Goal: Task Accomplishment & Management: Manage account settings

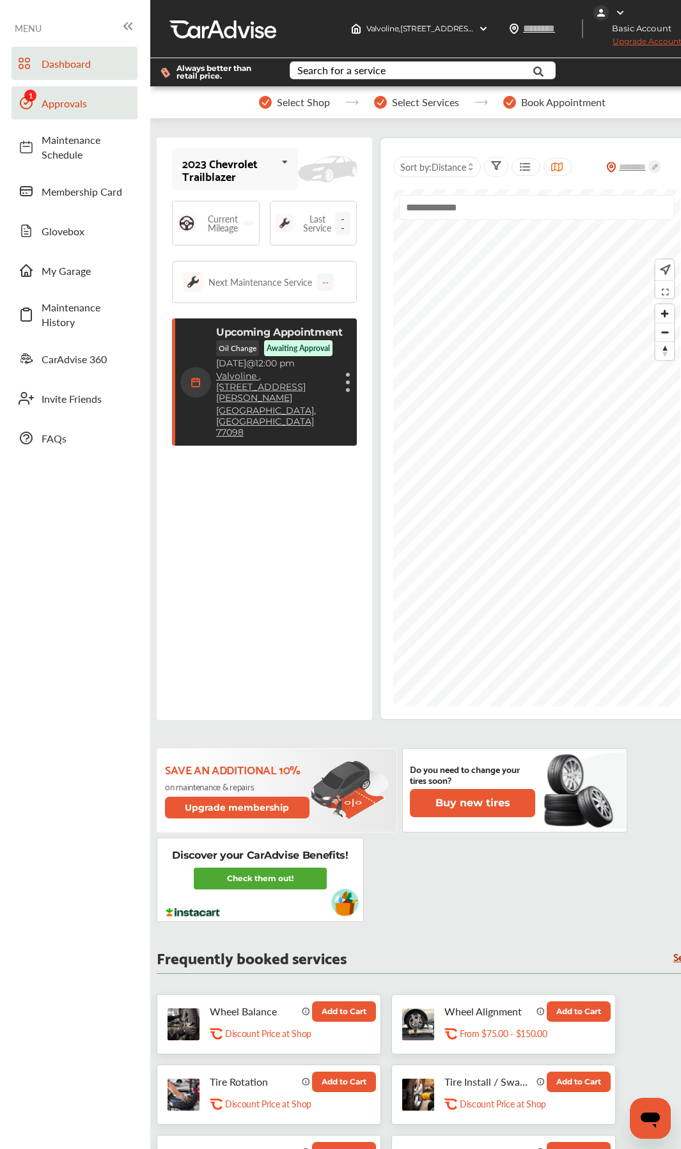
click at [59, 119] on link "Approvals" at bounding box center [75, 102] width 126 height 33
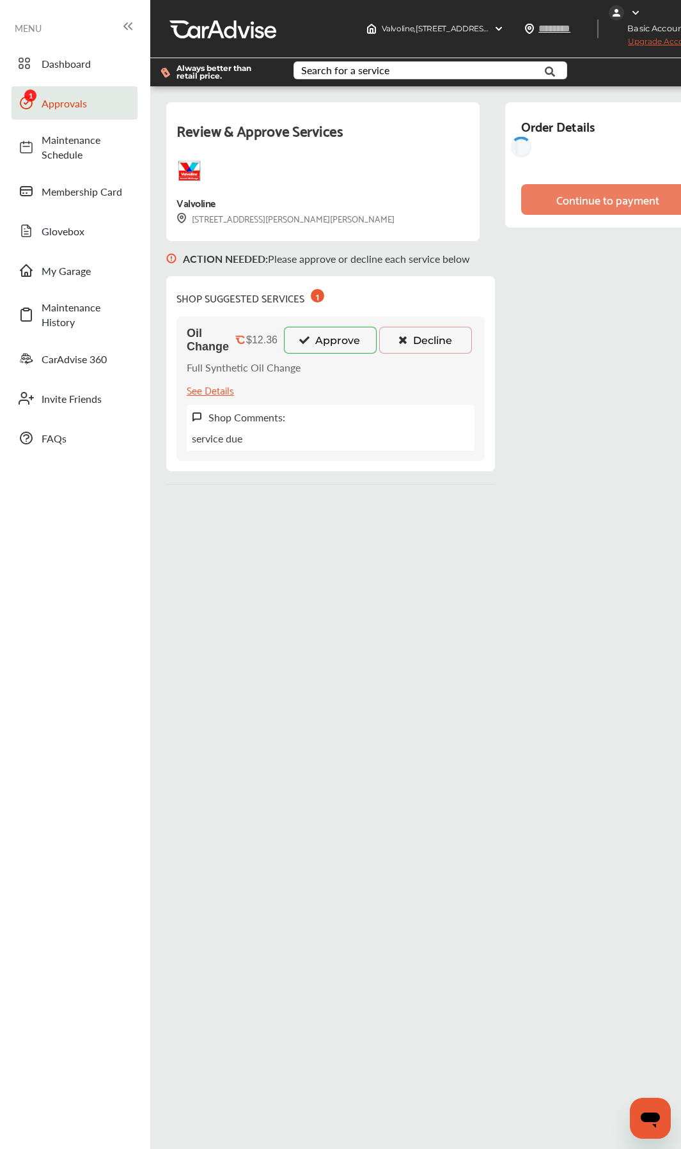
click at [327, 349] on button "Approve" at bounding box center [330, 340] width 93 height 27
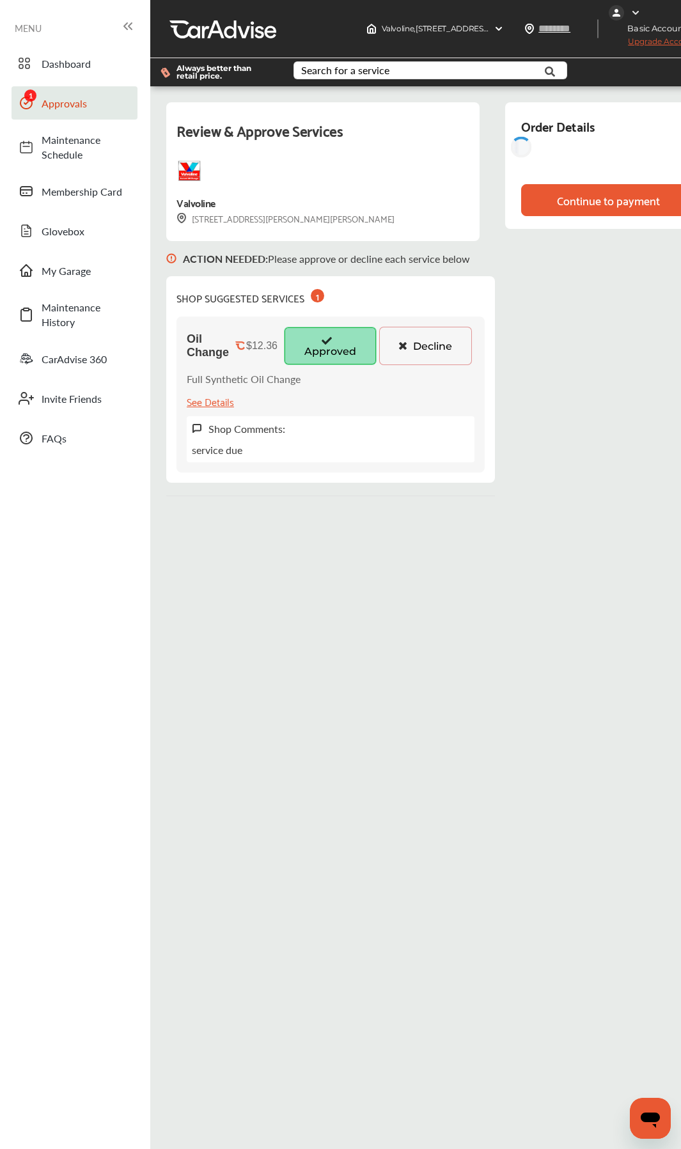
click at [553, 213] on div "Continue to payment" at bounding box center [608, 200] width 175 height 32
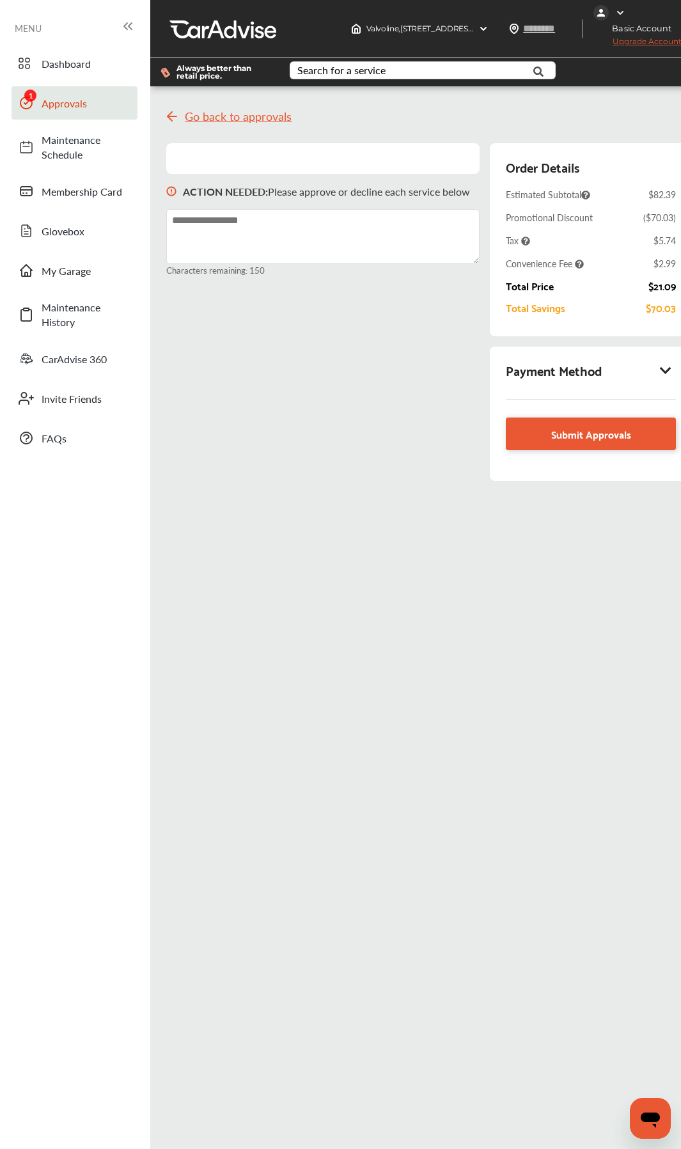
click at [544, 323] on div "Order Details Estimated Subtotal $82.39 Promotional Discount ( $70.03 ) Tax $5.…" at bounding box center [591, 312] width 202 height 338
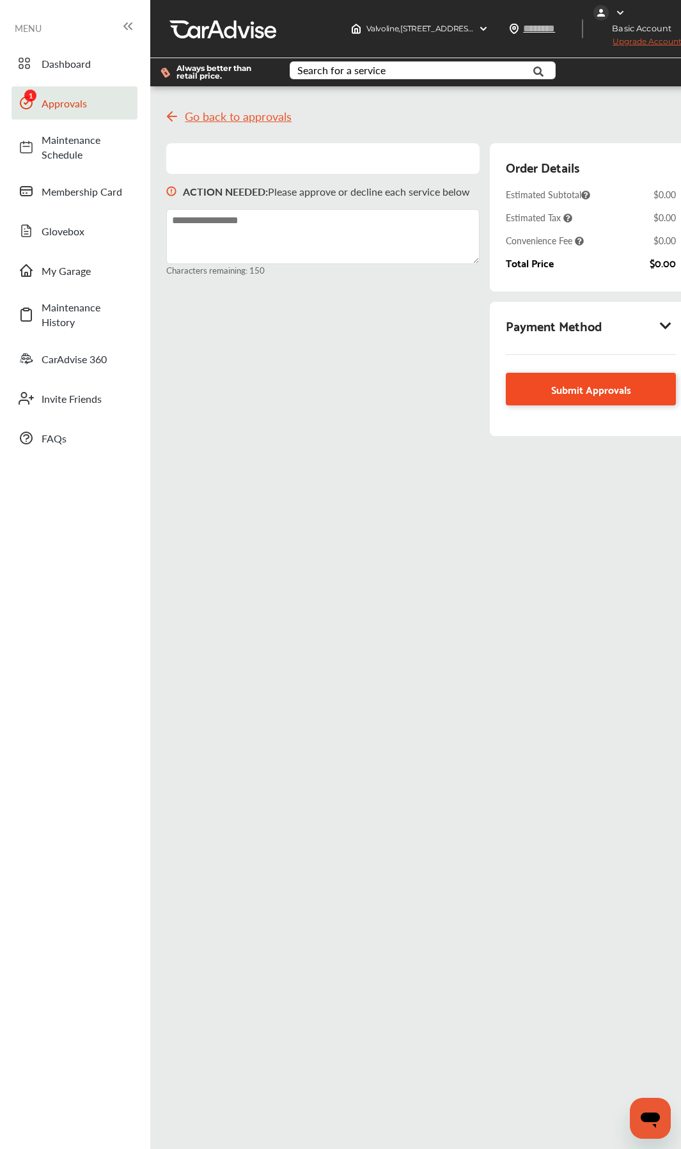
click at [544, 400] on link "Submit Approvals" at bounding box center [591, 389] width 170 height 33
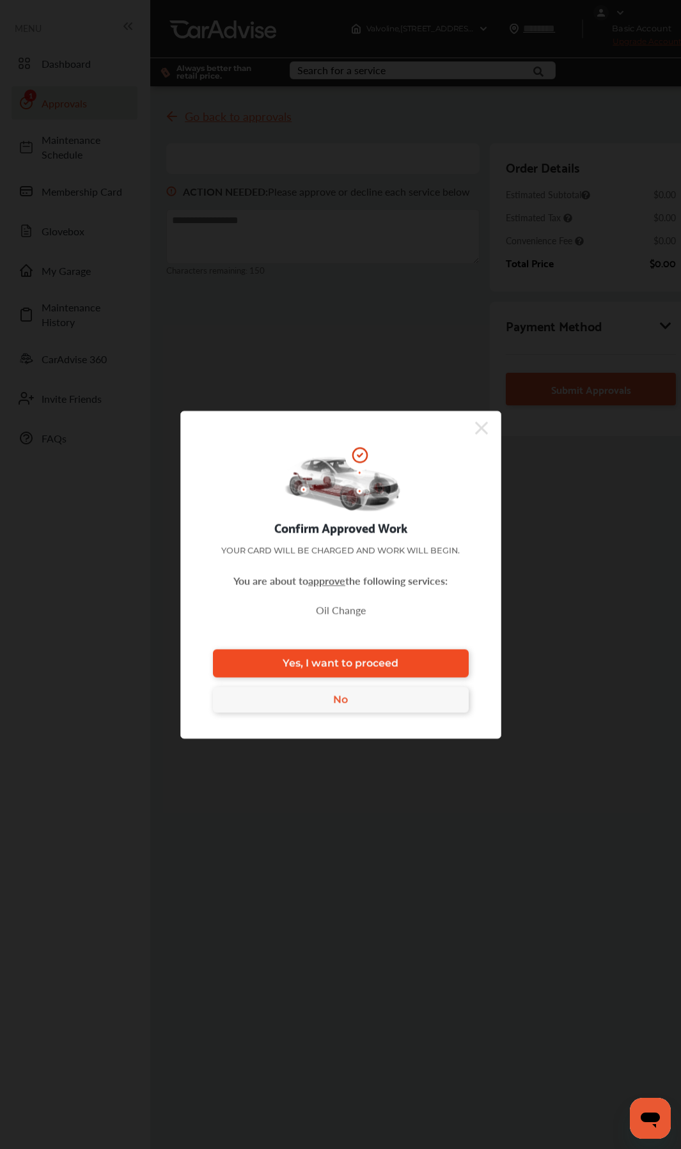
click at [338, 659] on span "Yes, I want to proceed" at bounding box center [341, 663] width 116 height 12
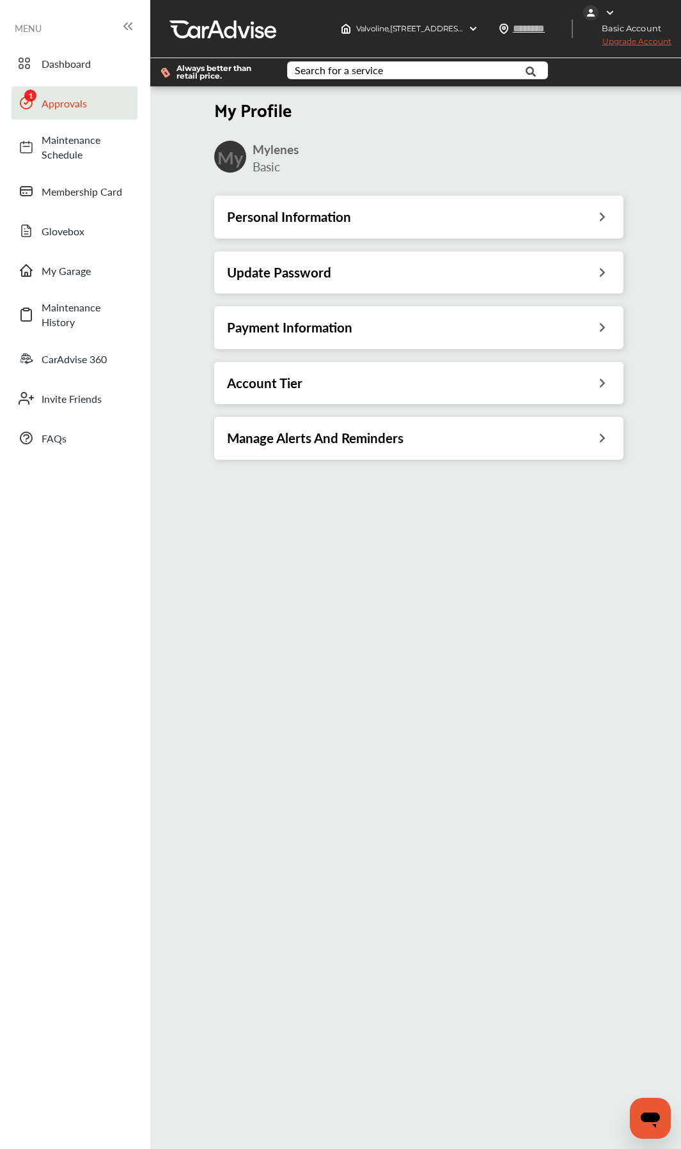
click at [86, 102] on span "Approvals" at bounding box center [87, 103] width 90 height 15
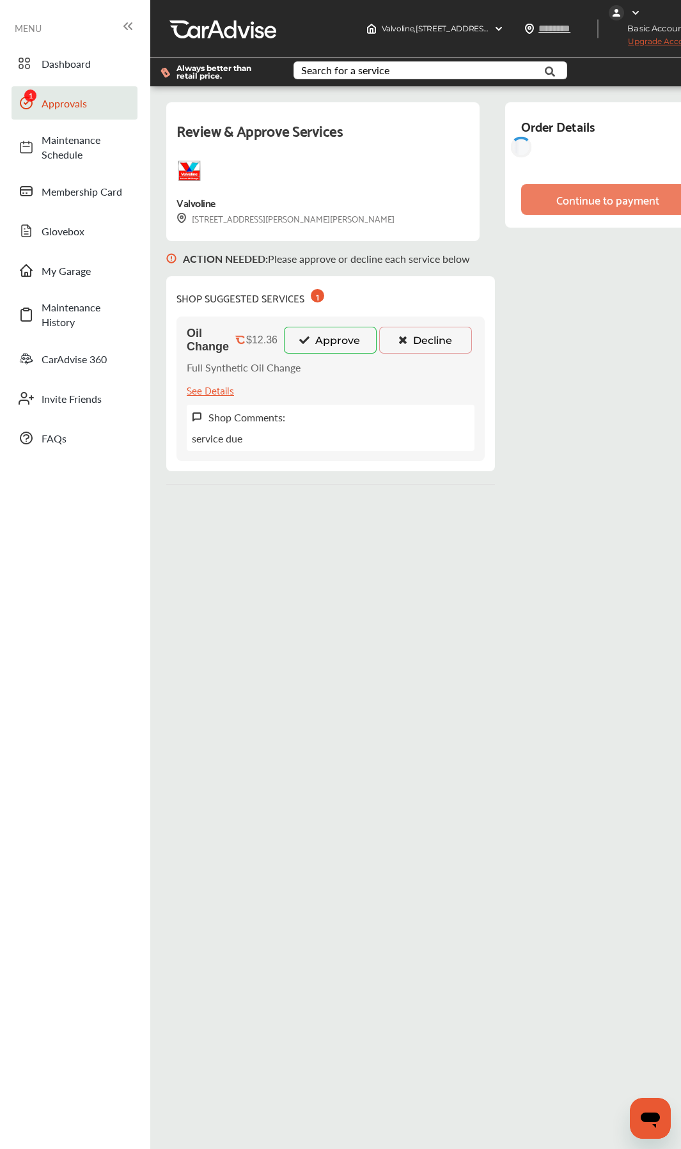
click at [325, 340] on button "Approve" at bounding box center [330, 340] width 93 height 27
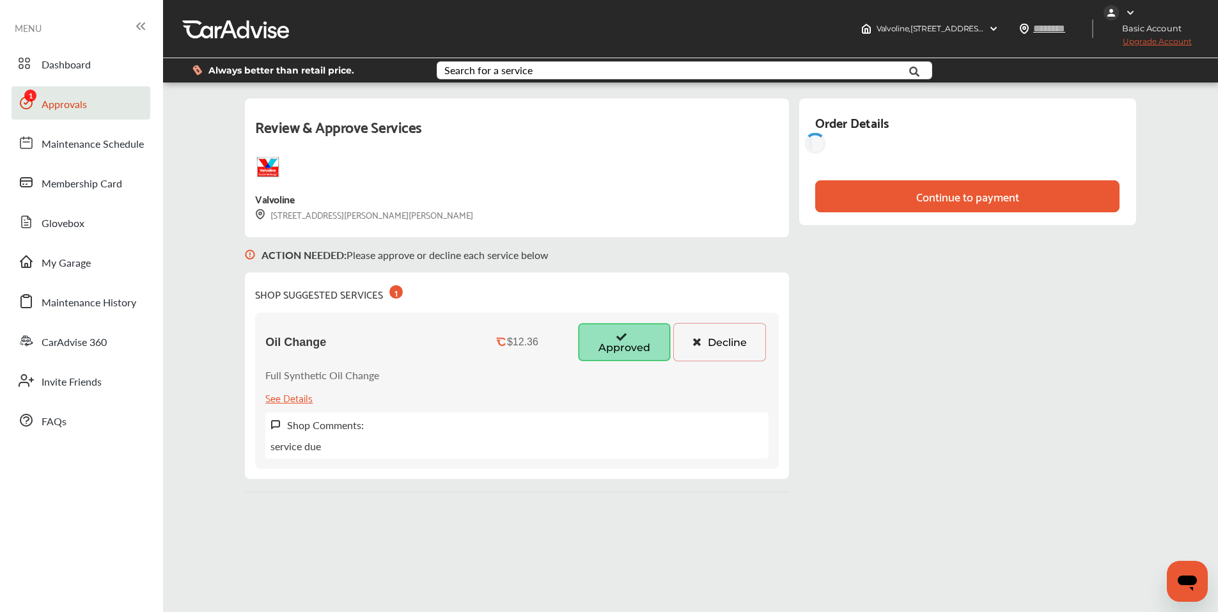
click at [690, 311] on div "Review & Approve Services Valvoline [STREET_ADDRESS][PERSON_NAME][PERSON_NAME] …" at bounding box center [690, 295] width 891 height 394
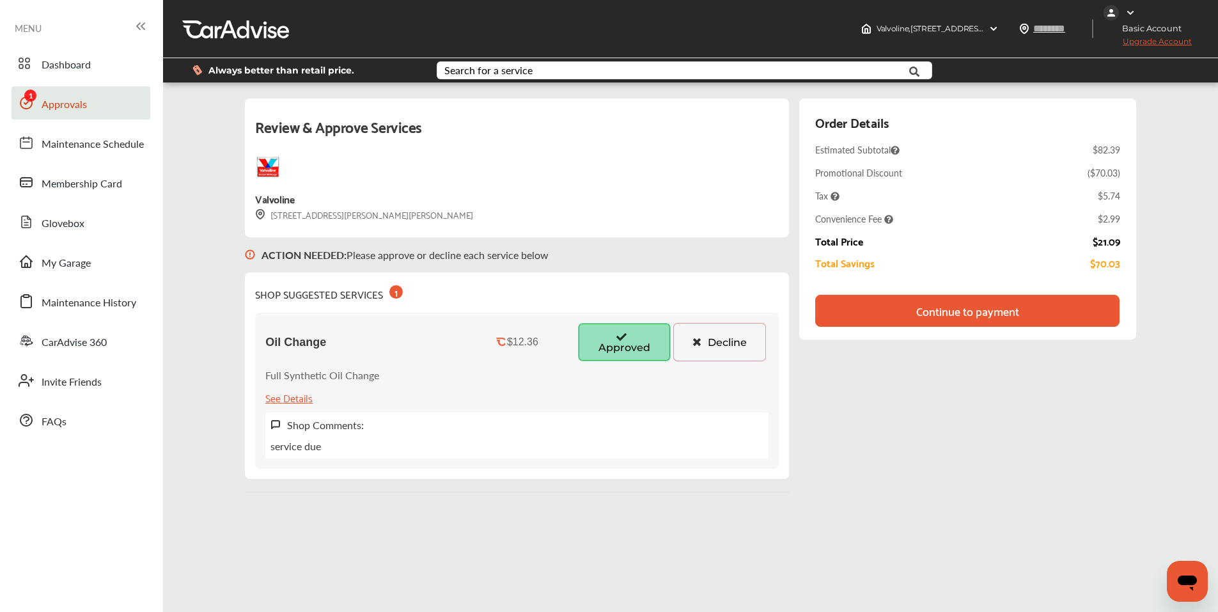
click at [690, 288] on div "Order Details Estimated Subtotal $82.39 Promotional Discount ( $70.03 ) Tax $5.…" at bounding box center [967, 218] width 336 height 241
click at [690, 301] on div "Continue to payment" at bounding box center [967, 311] width 304 height 32
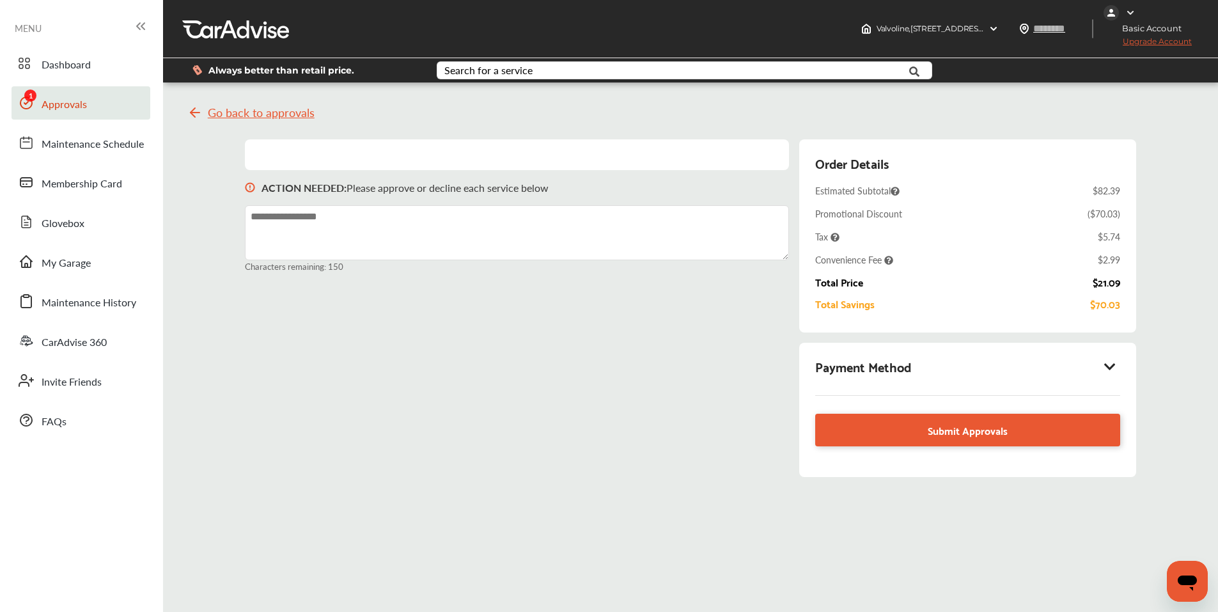
click at [690, 361] on div "Payment Method" at bounding box center [967, 367] width 304 height 22
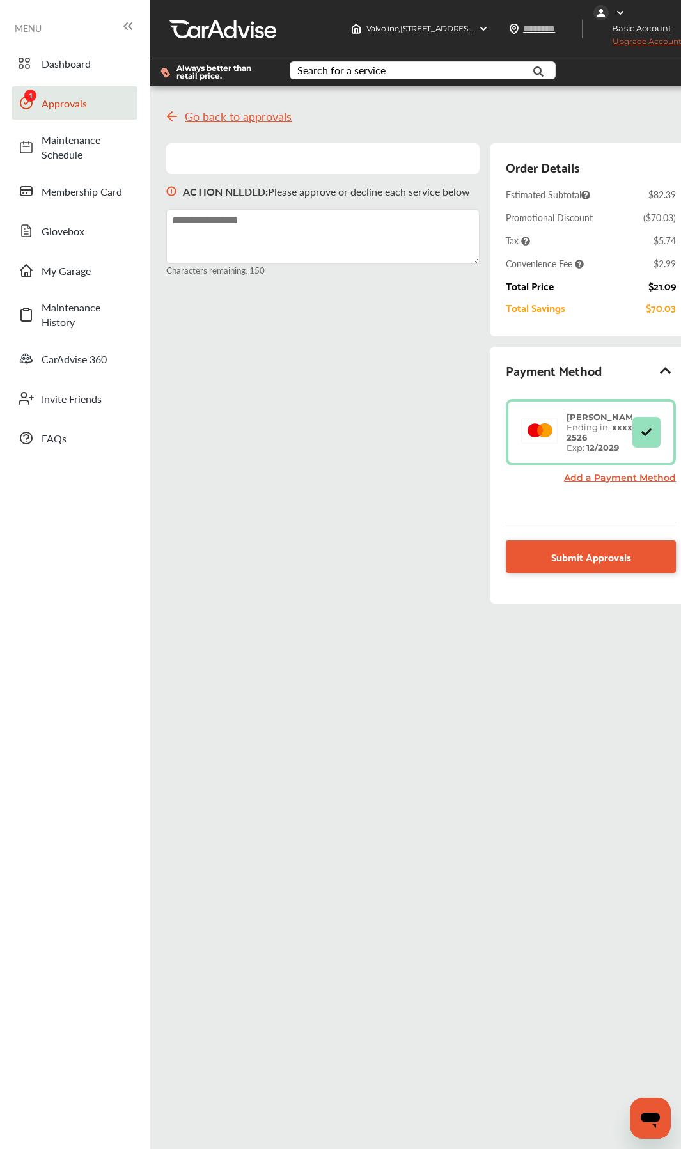
click at [643, 24] on span "Basic Account" at bounding box center [638, 28] width 86 height 13
click at [625, 8] on img at bounding box center [620, 13] width 10 height 10
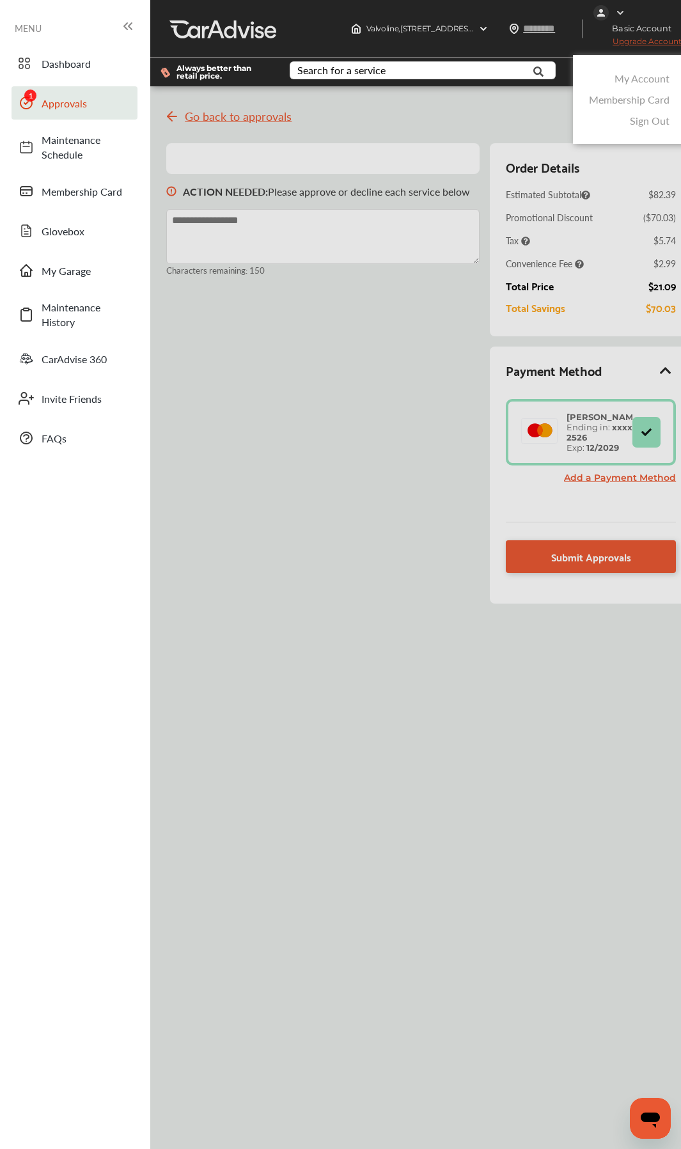
click at [645, 85] on link "My Account" at bounding box center [642, 78] width 55 height 15
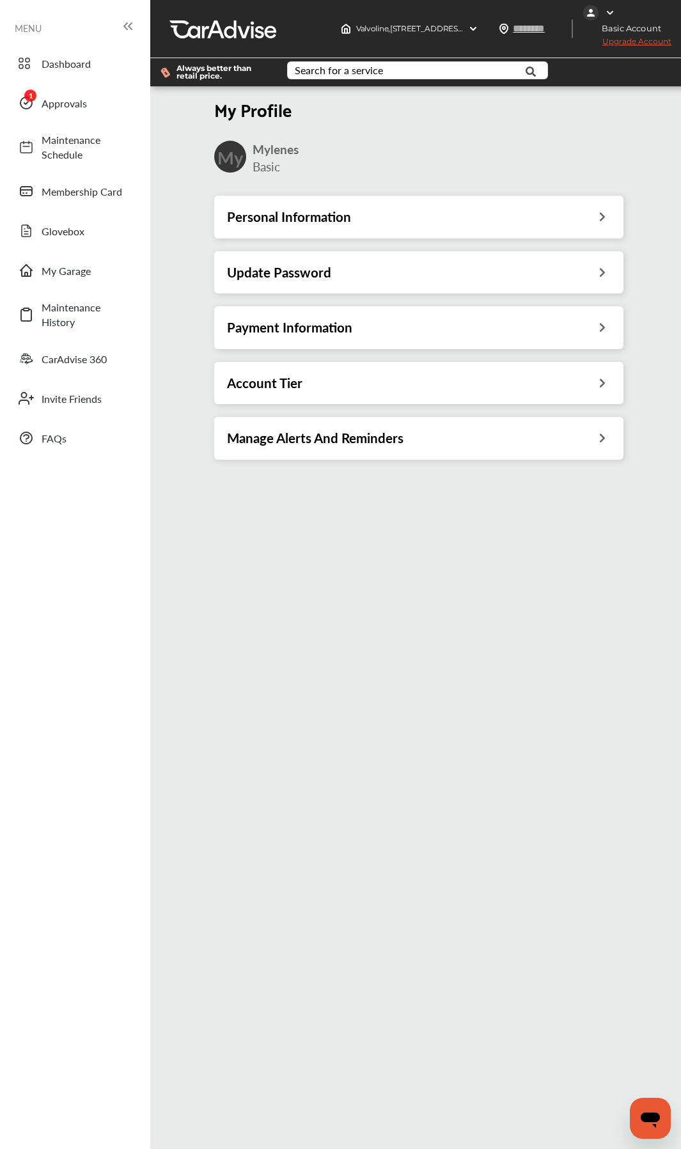
click at [255, 323] on h3 "Payment Information" at bounding box center [289, 327] width 125 height 17
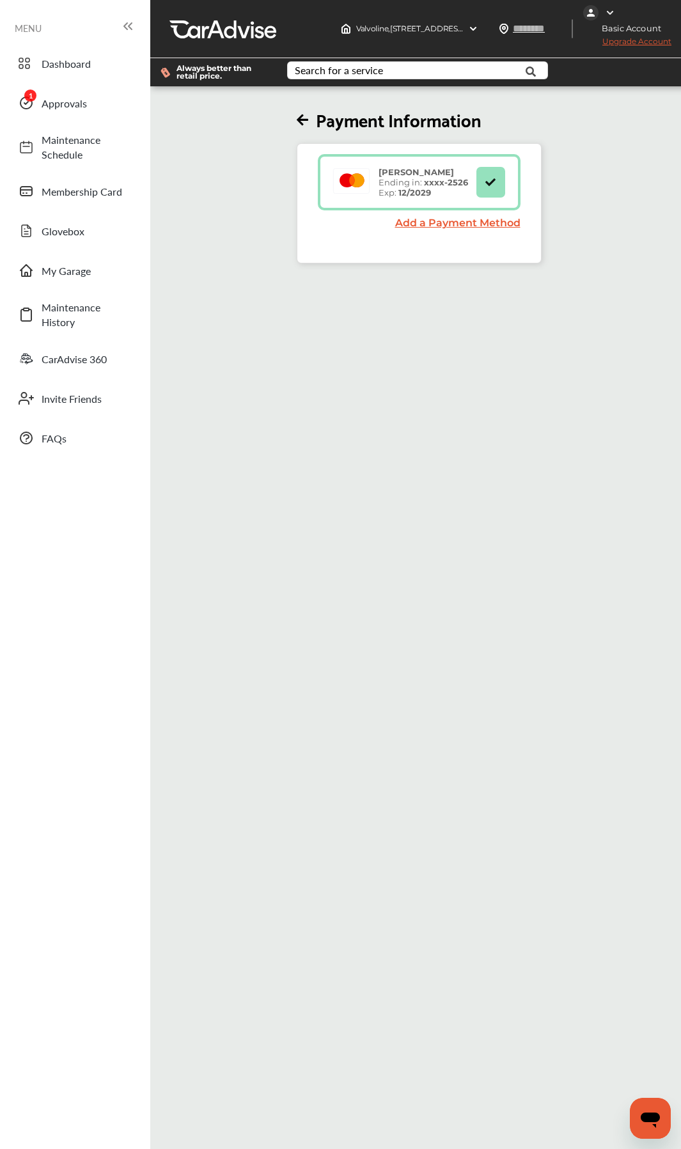
click at [440, 225] on link "Add a Payment Method" at bounding box center [457, 223] width 125 height 12
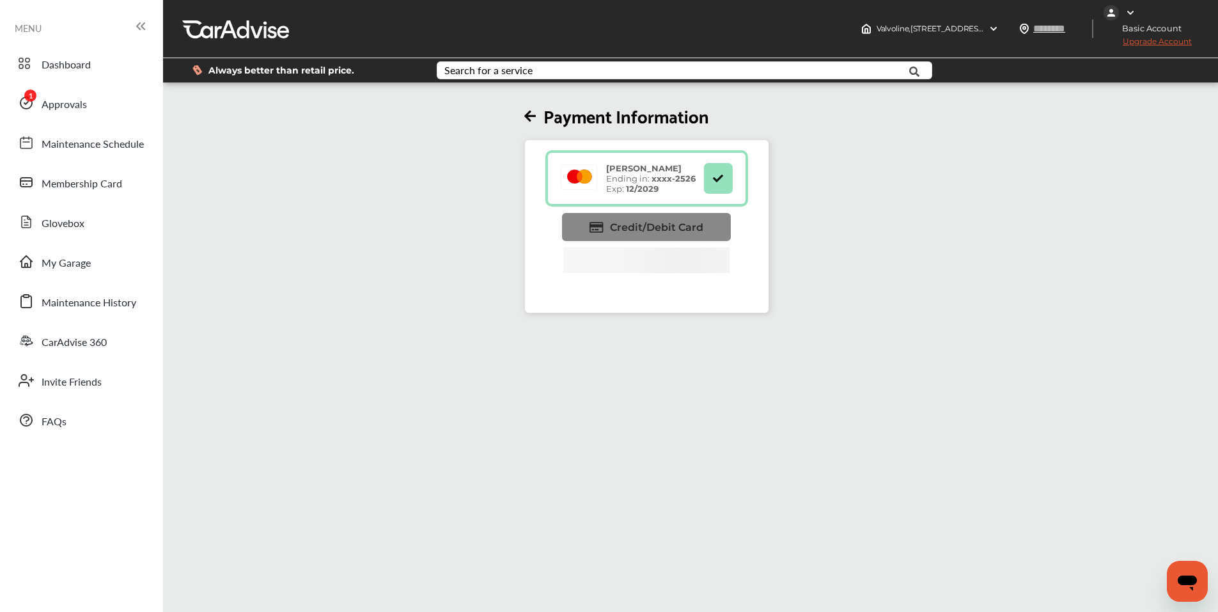
click at [661, 236] on link "Credit/Debit Card" at bounding box center [646, 227] width 169 height 28
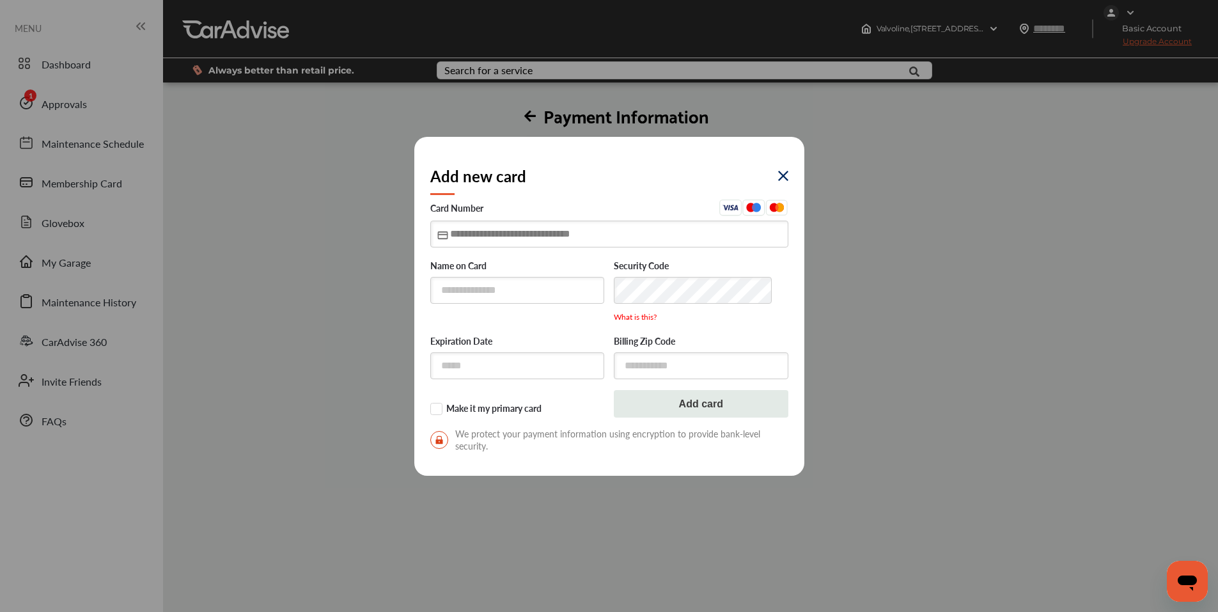
click at [487, 233] on input "text" at bounding box center [609, 234] width 358 height 26
type input "**********"
click at [466, 291] on input "text" at bounding box center [517, 290] width 175 height 26
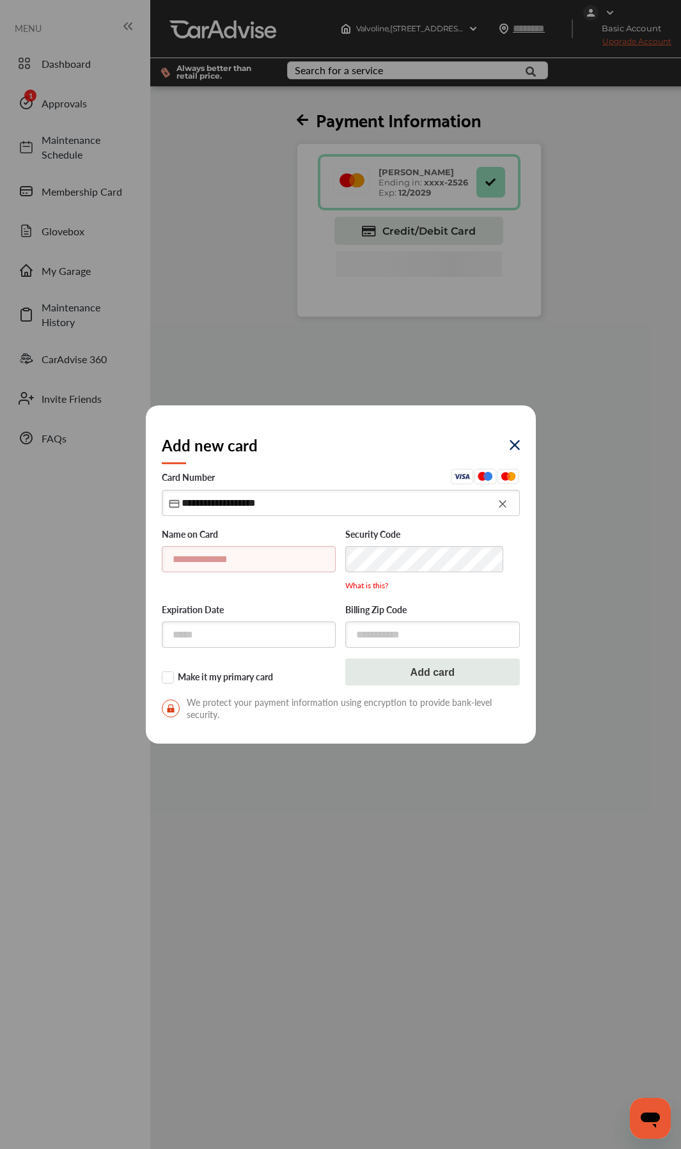
click at [197, 560] on input "text" at bounding box center [249, 559] width 175 height 26
drag, startPoint x: 197, startPoint y: 560, endPoint x: 179, endPoint y: 550, distance: 20.6
click at [179, 550] on input "text" at bounding box center [249, 559] width 175 height 26
type input "**********"
click at [261, 639] on input "text" at bounding box center [249, 635] width 175 height 26
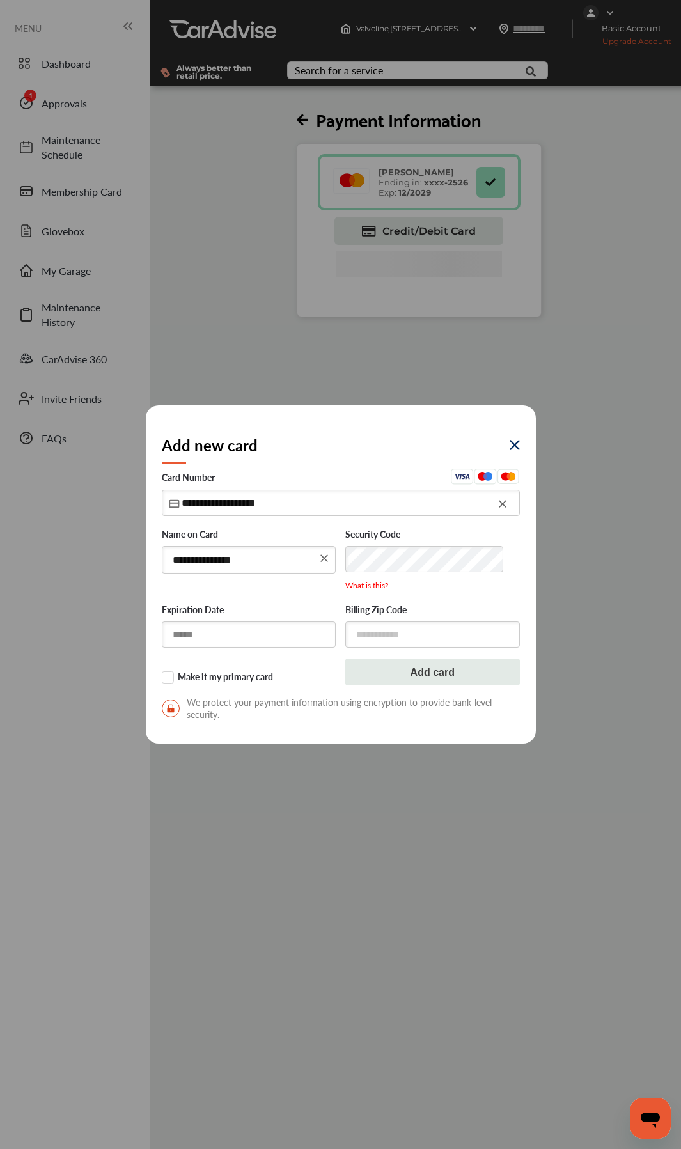
click at [261, 639] on input "text" at bounding box center [249, 635] width 175 height 26
type input "*****"
click at [380, 636] on input "text" at bounding box center [432, 635] width 175 height 26
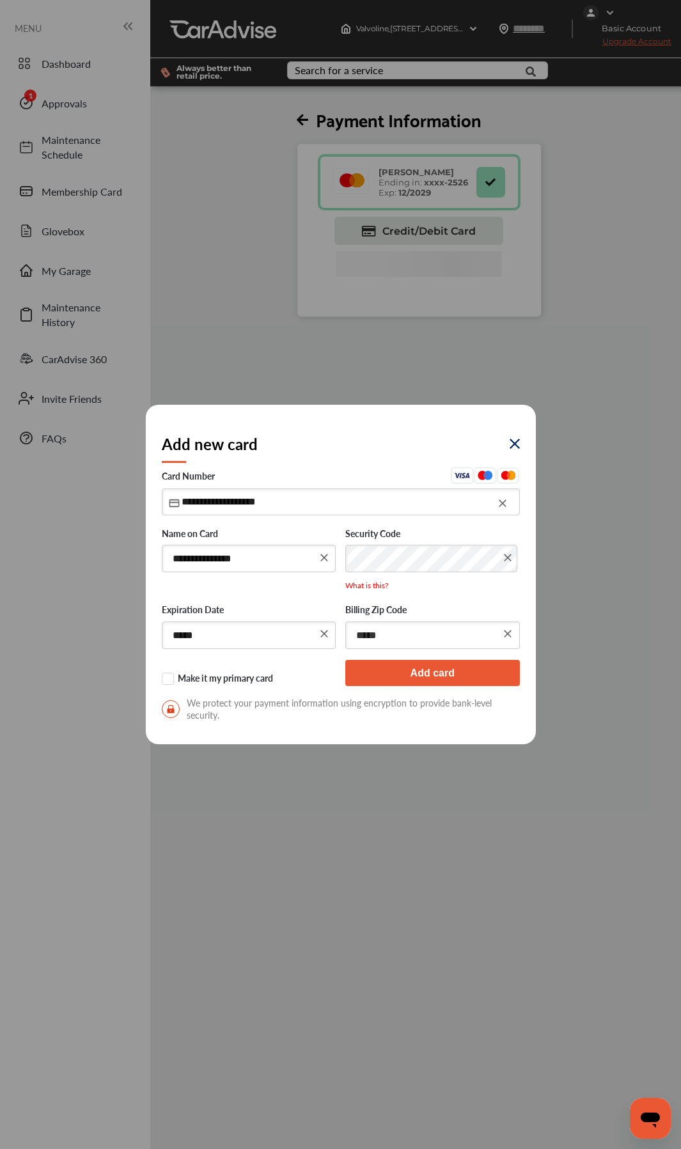
type input "*****"
click at [388, 678] on button "Add card" at bounding box center [432, 673] width 175 height 27
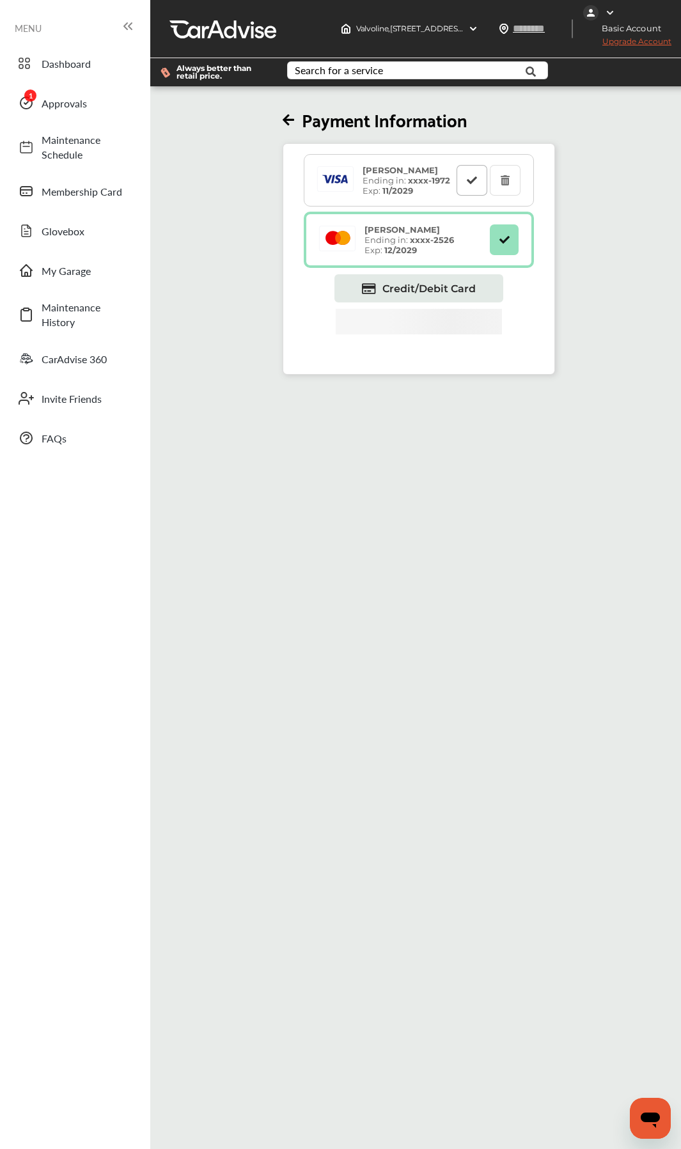
click at [469, 182] on button at bounding box center [472, 180] width 31 height 31
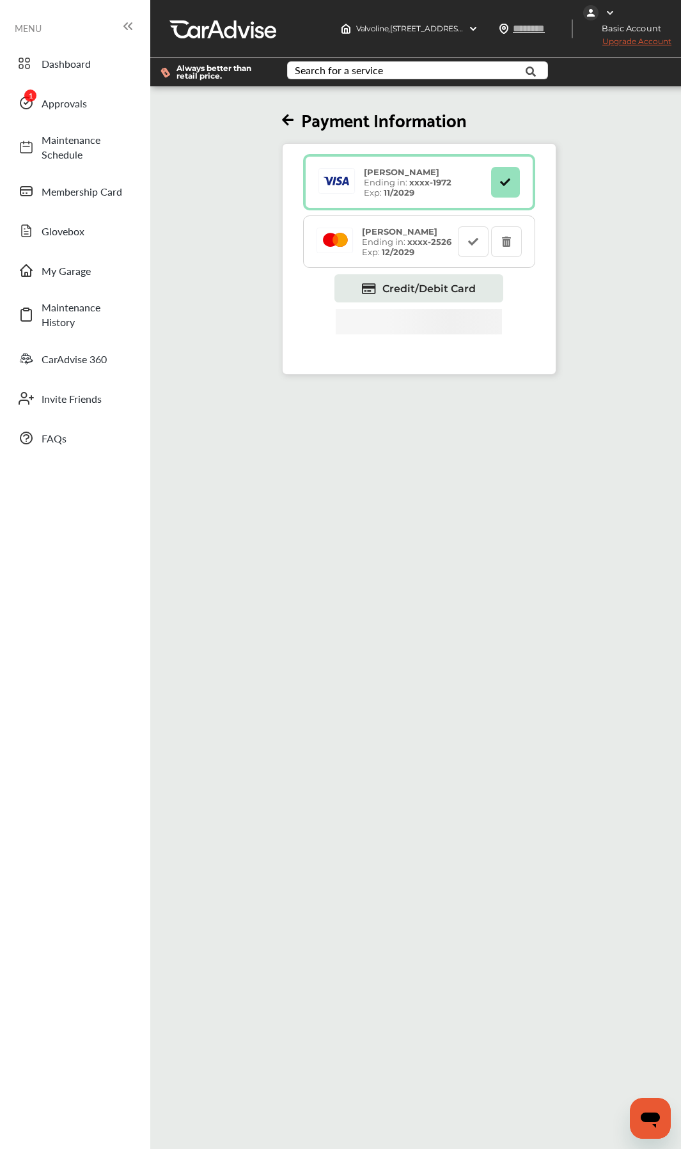
click at [615, 10] on img at bounding box center [610, 13] width 10 height 10
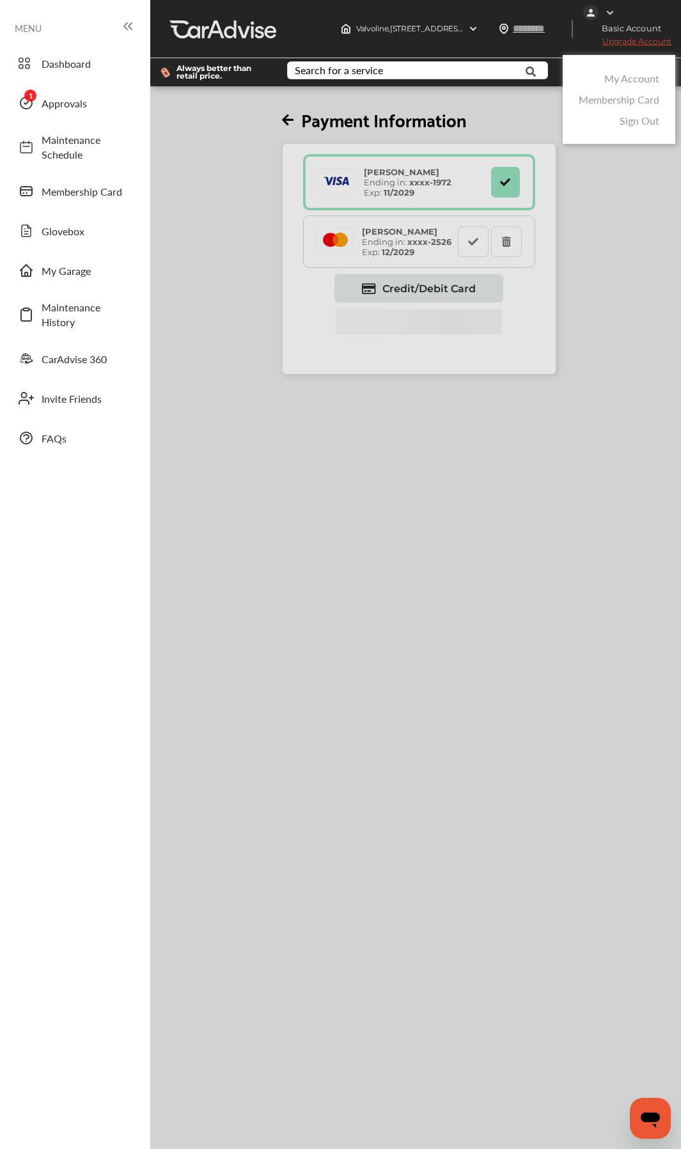
click at [629, 77] on link "My Account" at bounding box center [631, 78] width 55 height 15
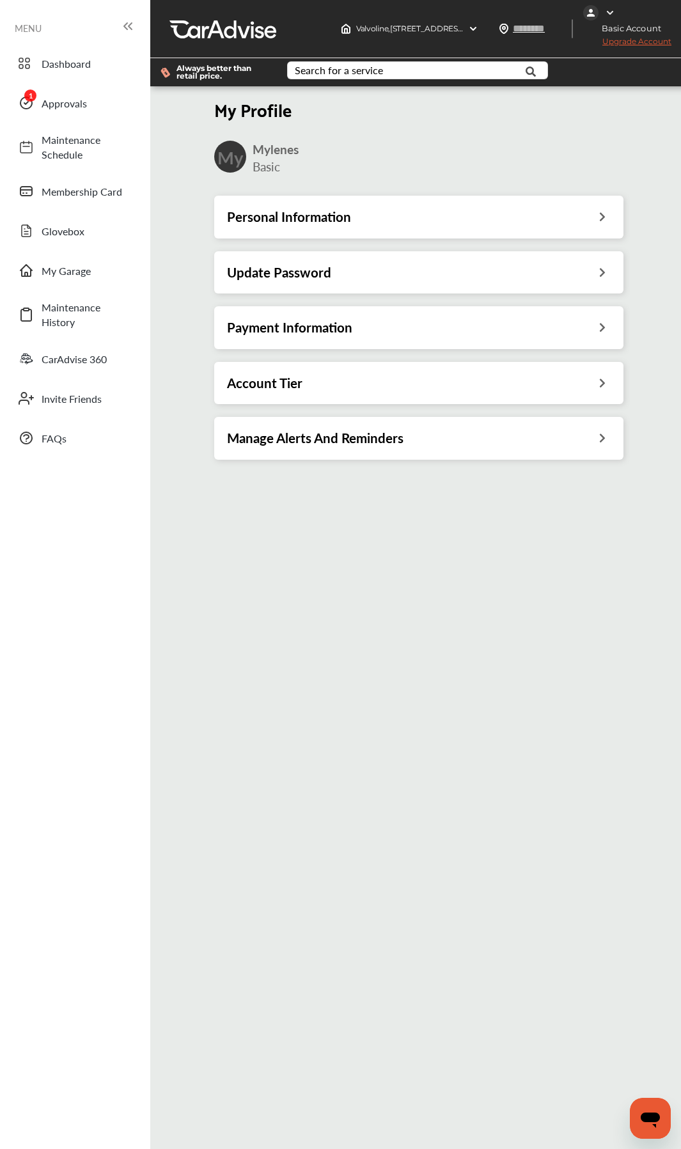
drag, startPoint x: 334, startPoint y: 210, endPoint x: 341, endPoint y: 204, distance: 9.5
click at [333, 210] on h3 "Personal Information" at bounding box center [289, 216] width 124 height 17
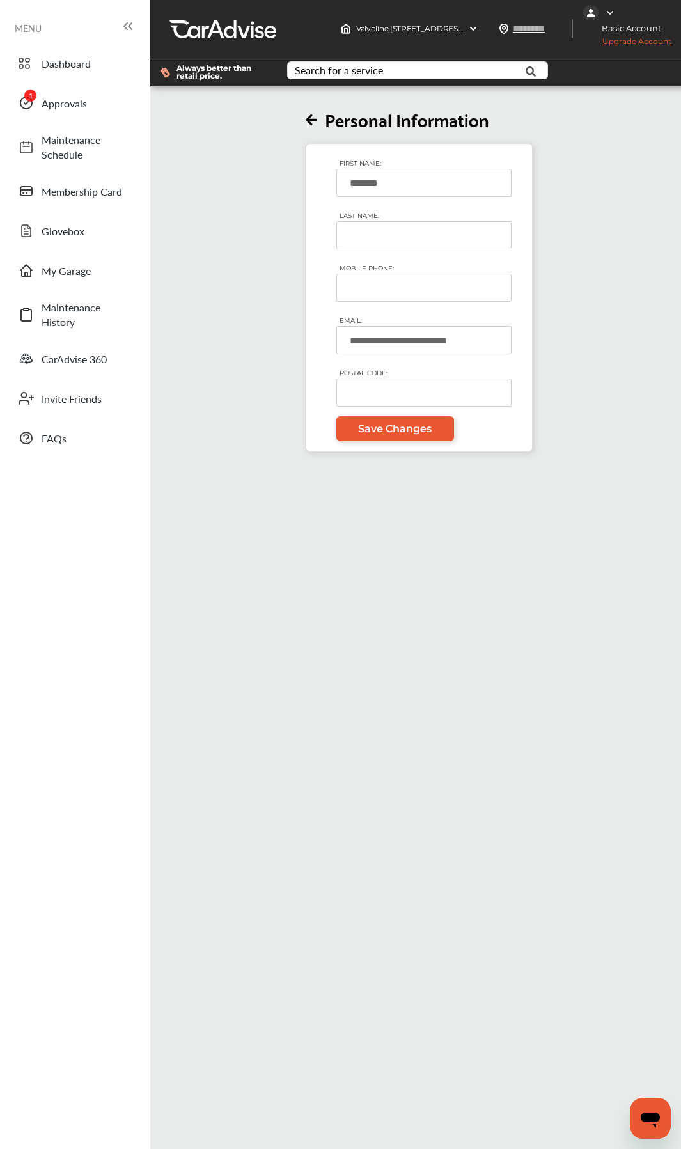
click at [393, 233] on input "LAST NAME:" at bounding box center [423, 235] width 175 height 28
type input "*******"
click at [398, 283] on input "MOBILE PHONE:" at bounding box center [423, 288] width 175 height 28
click at [377, 432] on span "Save Changes" at bounding box center [395, 429] width 74 height 12
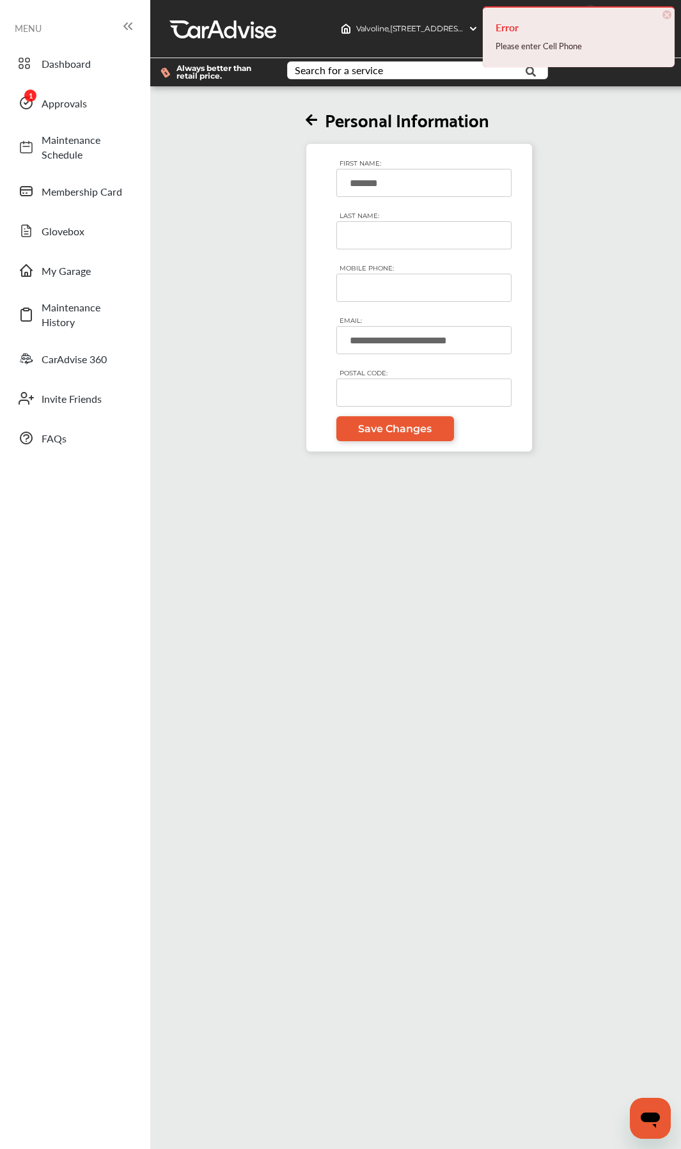
click at [307, 120] on div "**********" at bounding box center [418, 270] width 545 height 363
click at [81, 97] on span "Approvals" at bounding box center [87, 103] width 90 height 15
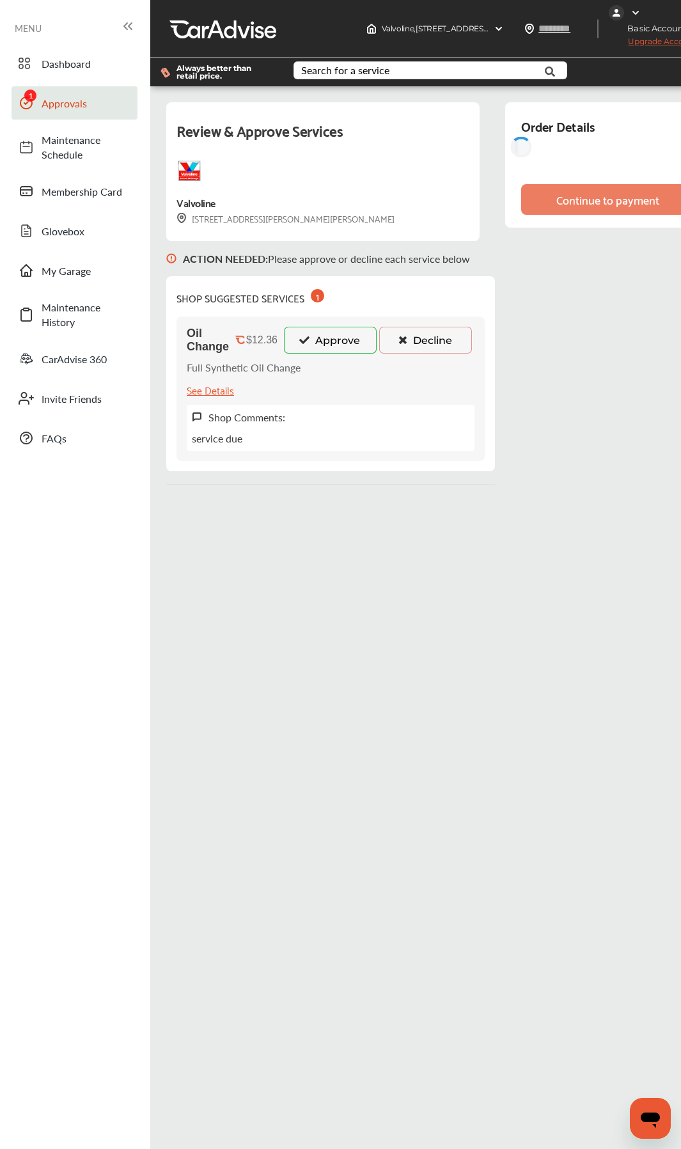
click at [308, 343] on icon at bounding box center [305, 339] width 12 height 9
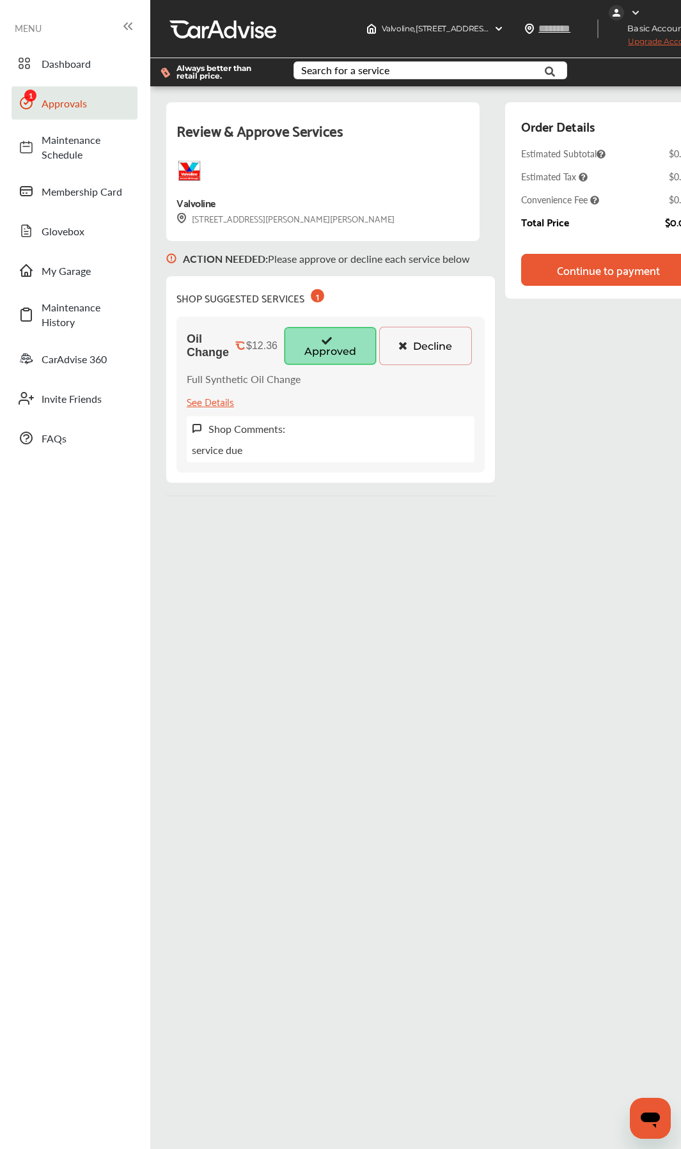
click at [570, 267] on div "Review & Approve Services [GEOGRAPHIC_DATA] [STREET_ADDRESS][PERSON_NAME][PERSO…" at bounding box center [436, 299] width 541 height 394
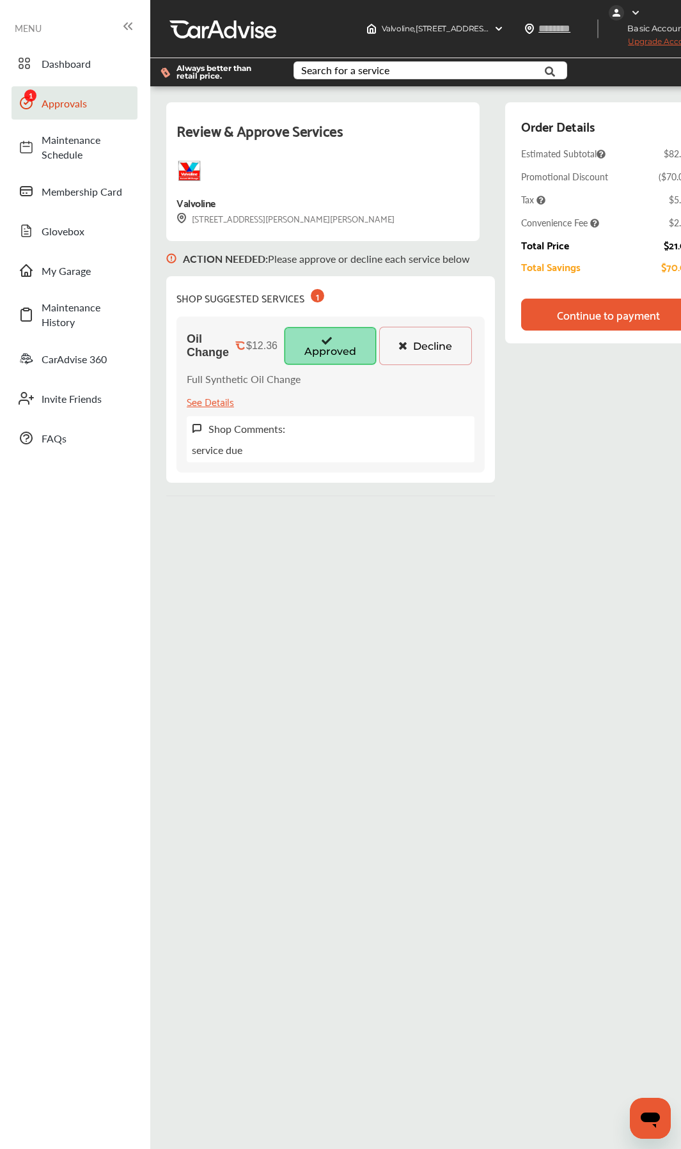
click at [551, 314] on div "Continue to payment" at bounding box center [608, 315] width 175 height 32
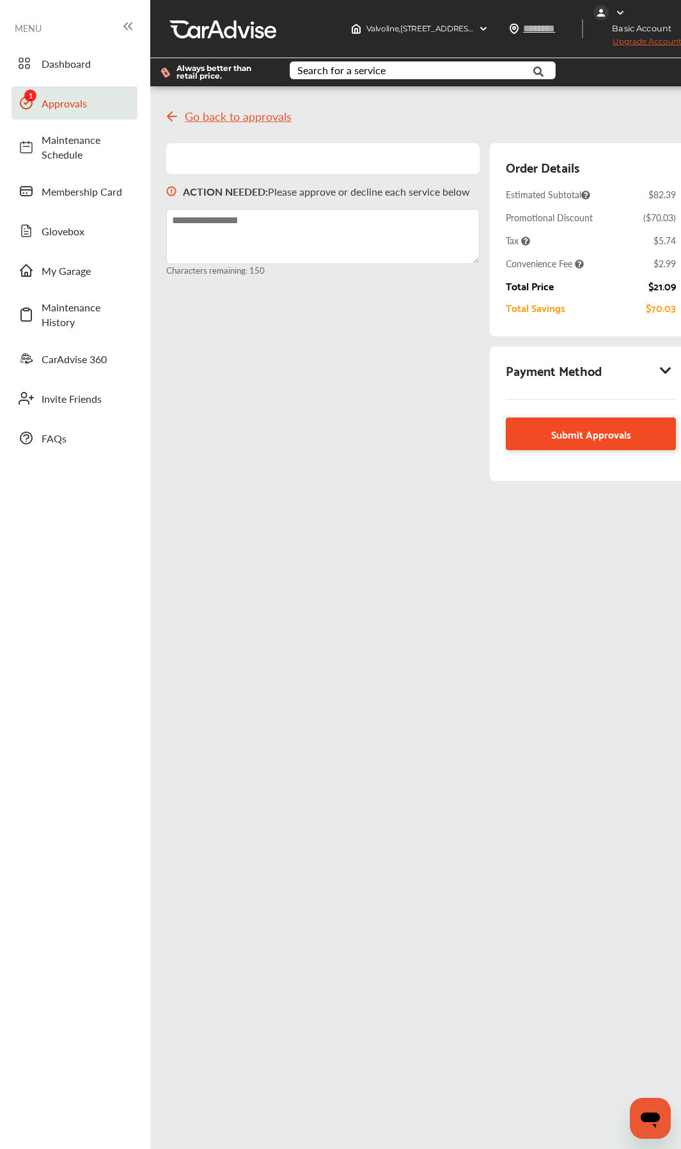
click at [535, 430] on link "Submit Approvals" at bounding box center [591, 434] width 170 height 33
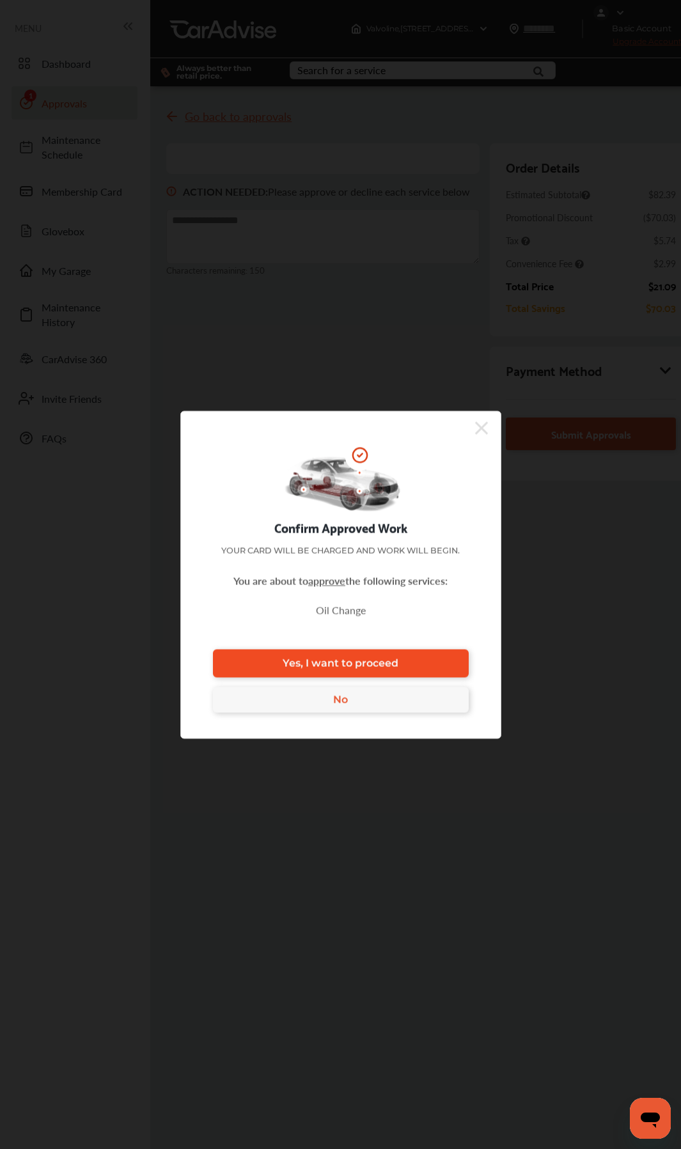
click at [325, 672] on link "Yes, I want to proceed" at bounding box center [341, 663] width 256 height 28
